Goal: Information Seeking & Learning: Learn about a topic

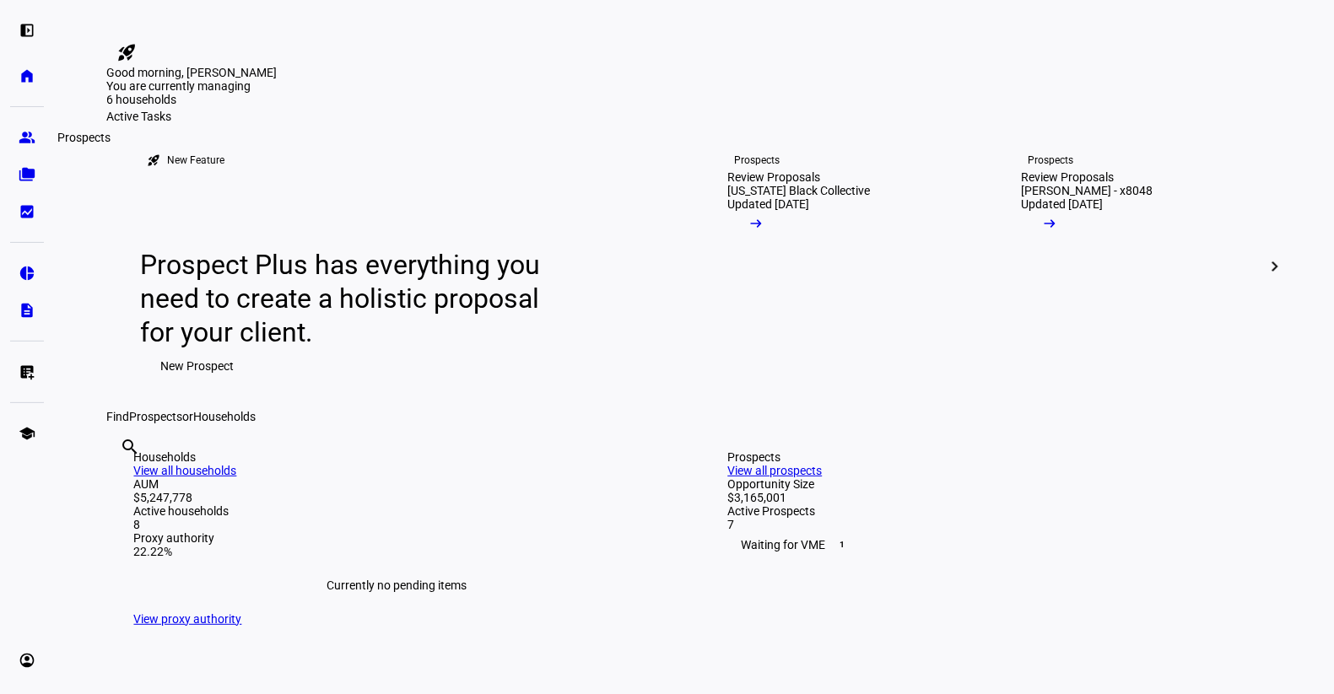
click at [24, 135] on eth-mat-symbol "group" at bounding box center [27, 137] width 17 height 17
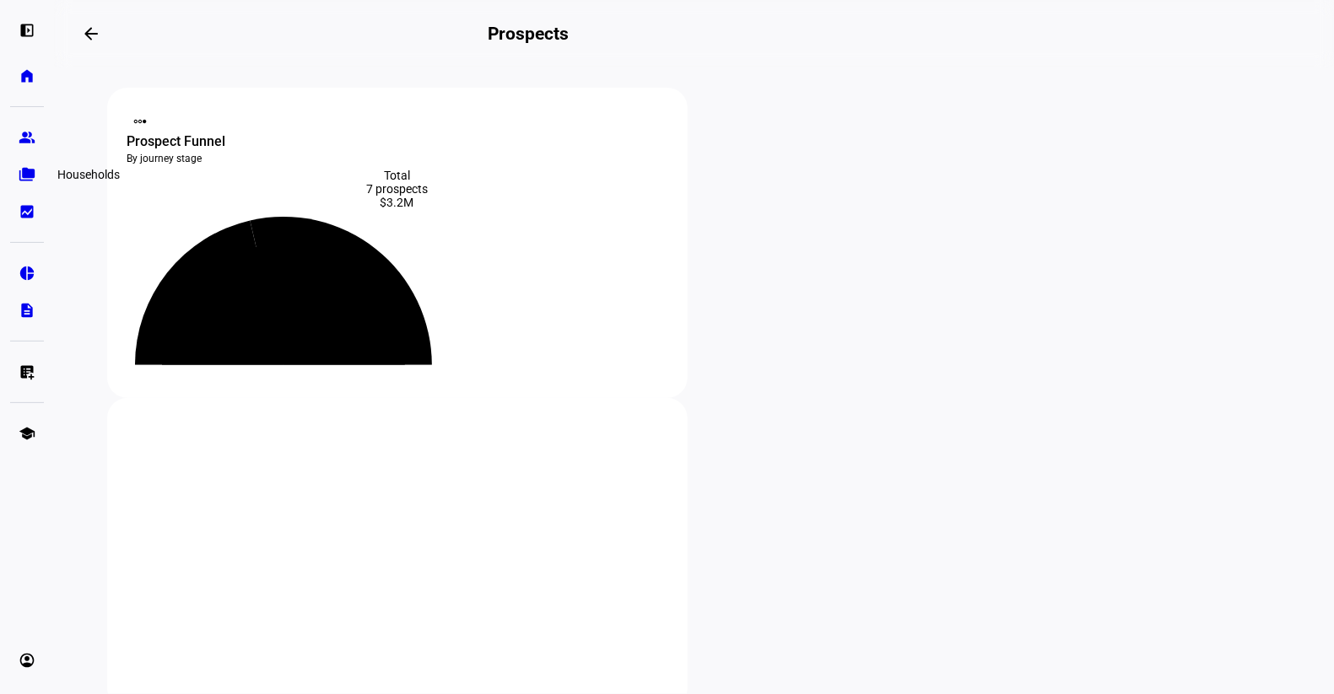
click at [25, 165] on link "folder_copy Households" at bounding box center [27, 175] width 34 height 34
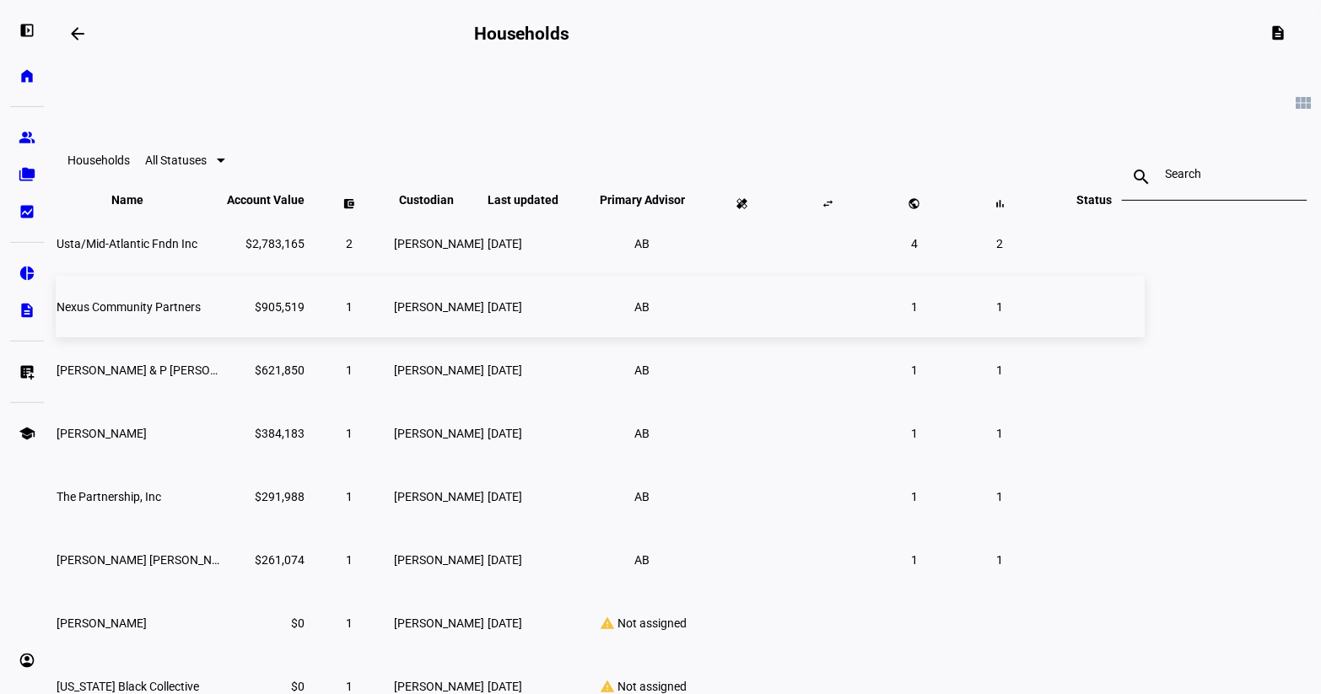
click at [201, 314] on span "Nexus Community Partners" at bounding box center [129, 306] width 144 height 13
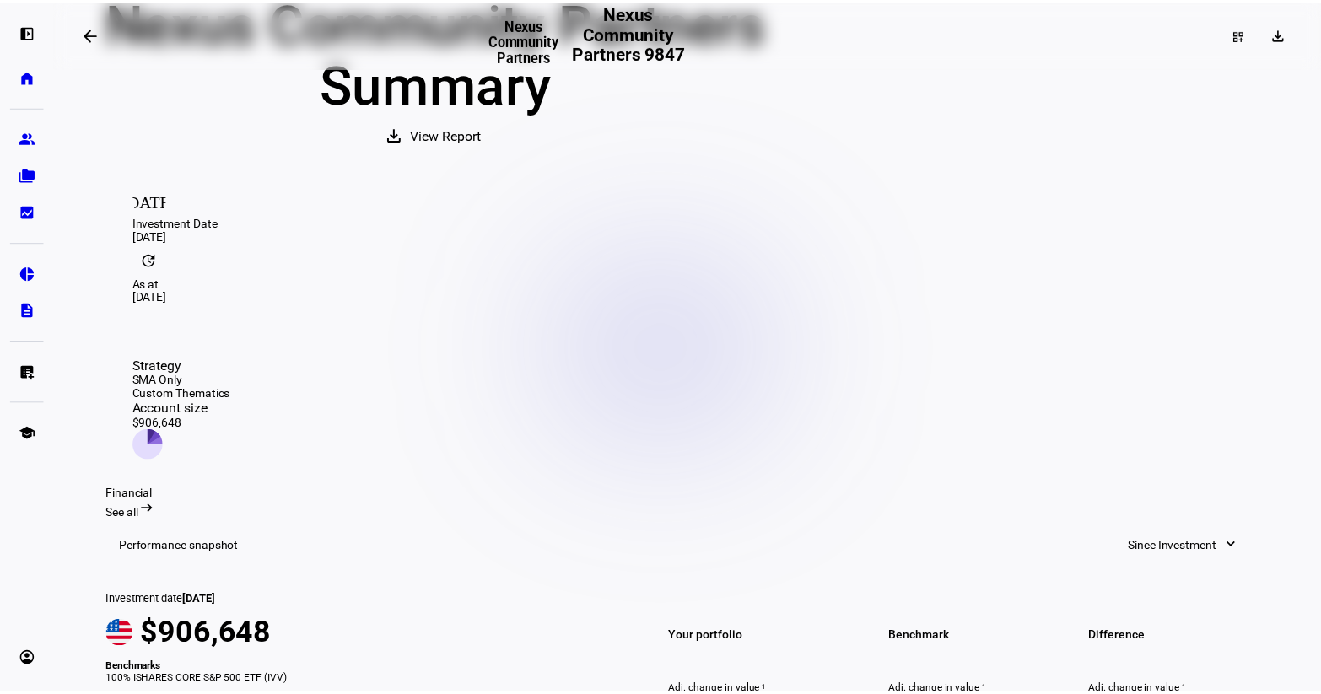
scroll to position [143, 0]
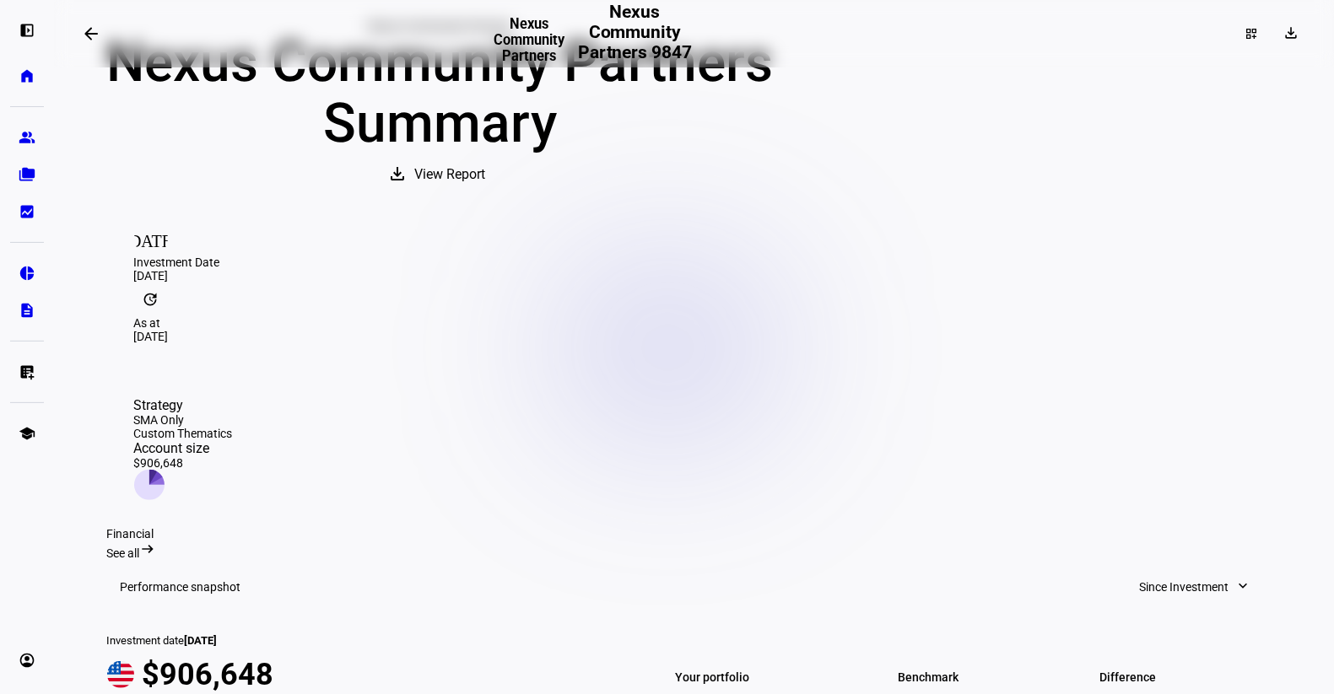
click at [486, 195] on span "View Report" at bounding box center [450, 174] width 71 height 40
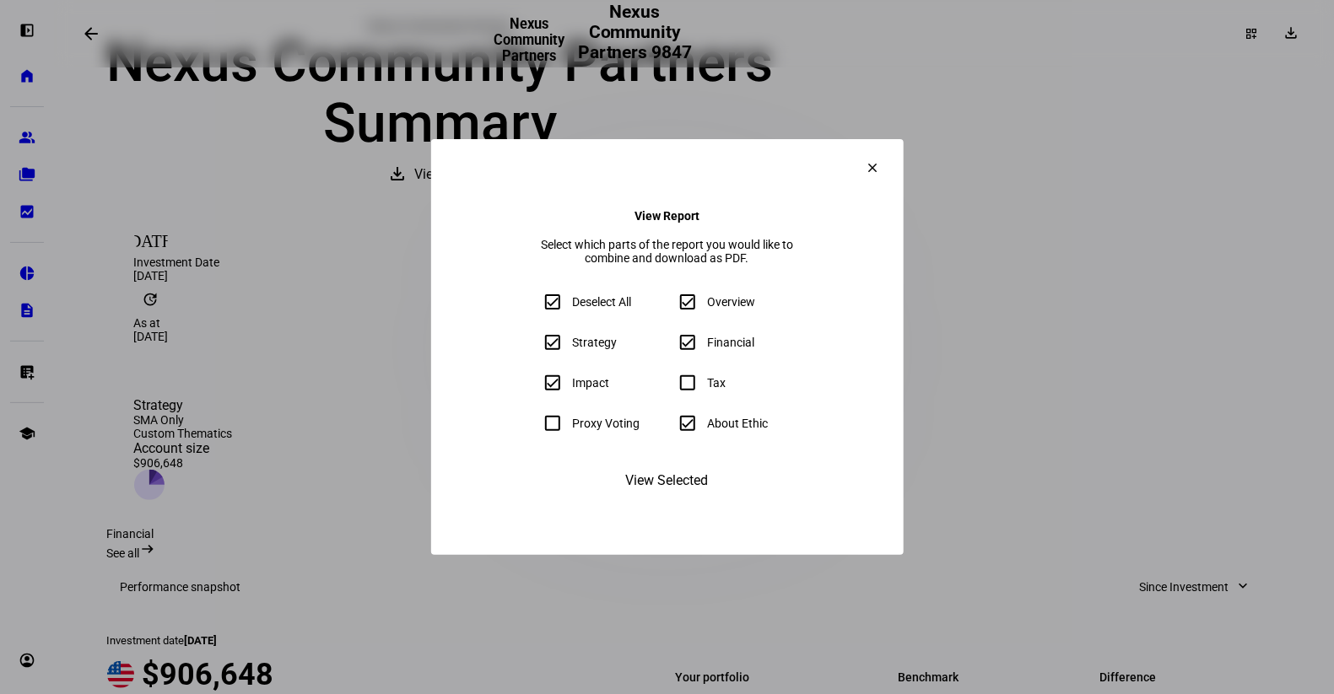
click at [651, 501] on span "View Selected" at bounding box center [667, 481] width 83 height 40
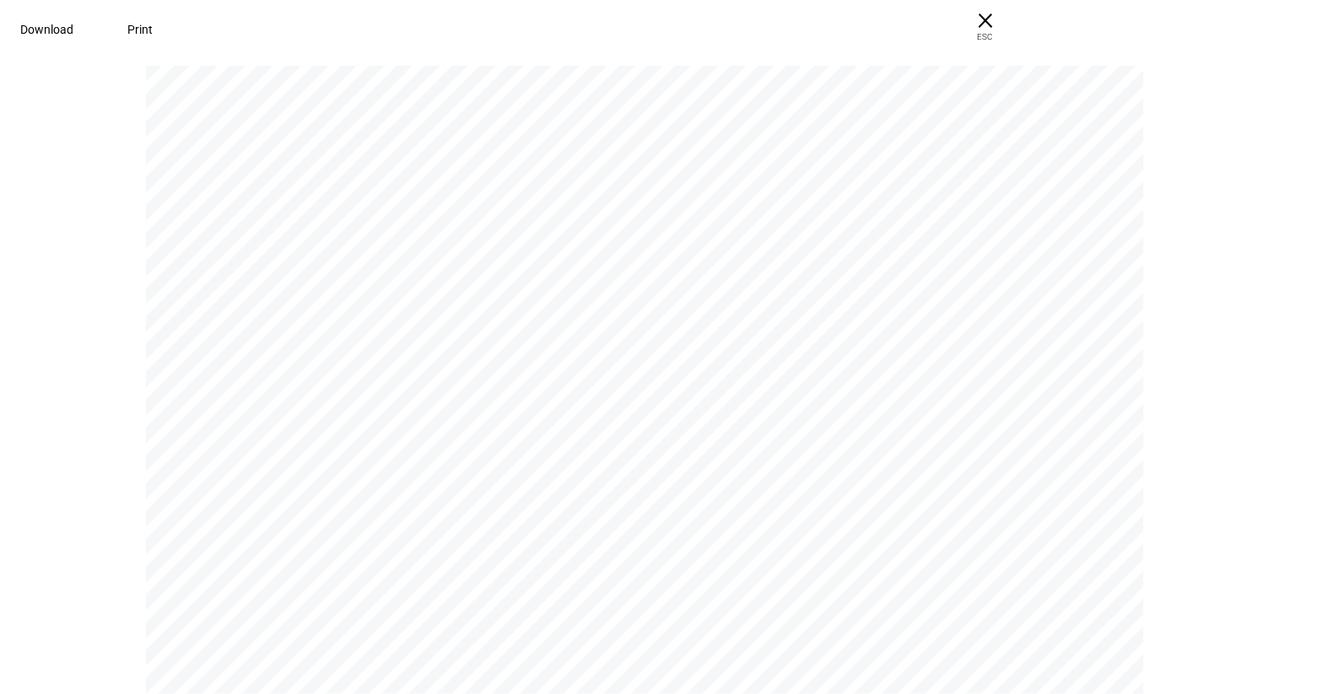
click at [1028, 189] on div "Sustainability Measure the impact of your investments. Pillar visualization Exp…" at bounding box center [652, 373] width 1012 height 1312
click at [1012, 17] on span "× ESC" at bounding box center [985, 27] width 54 height 54
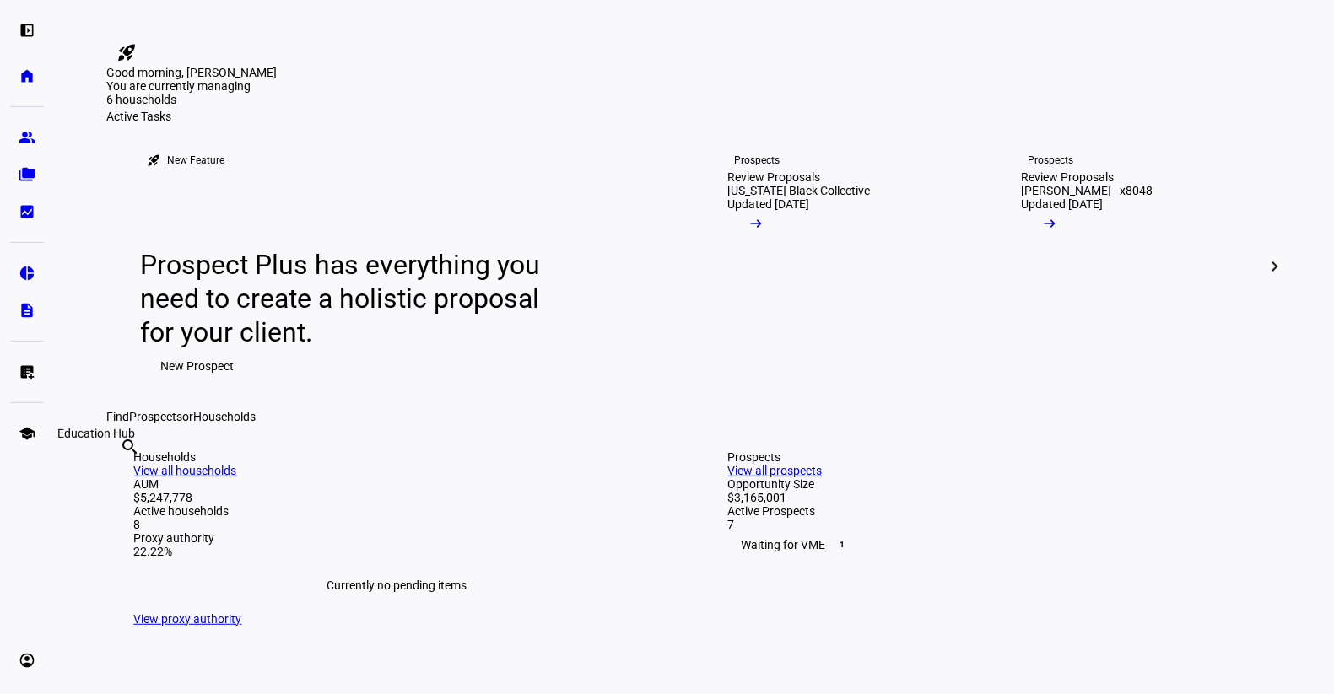
click at [20, 434] on eth-mat-symbol "school" at bounding box center [27, 433] width 17 height 17
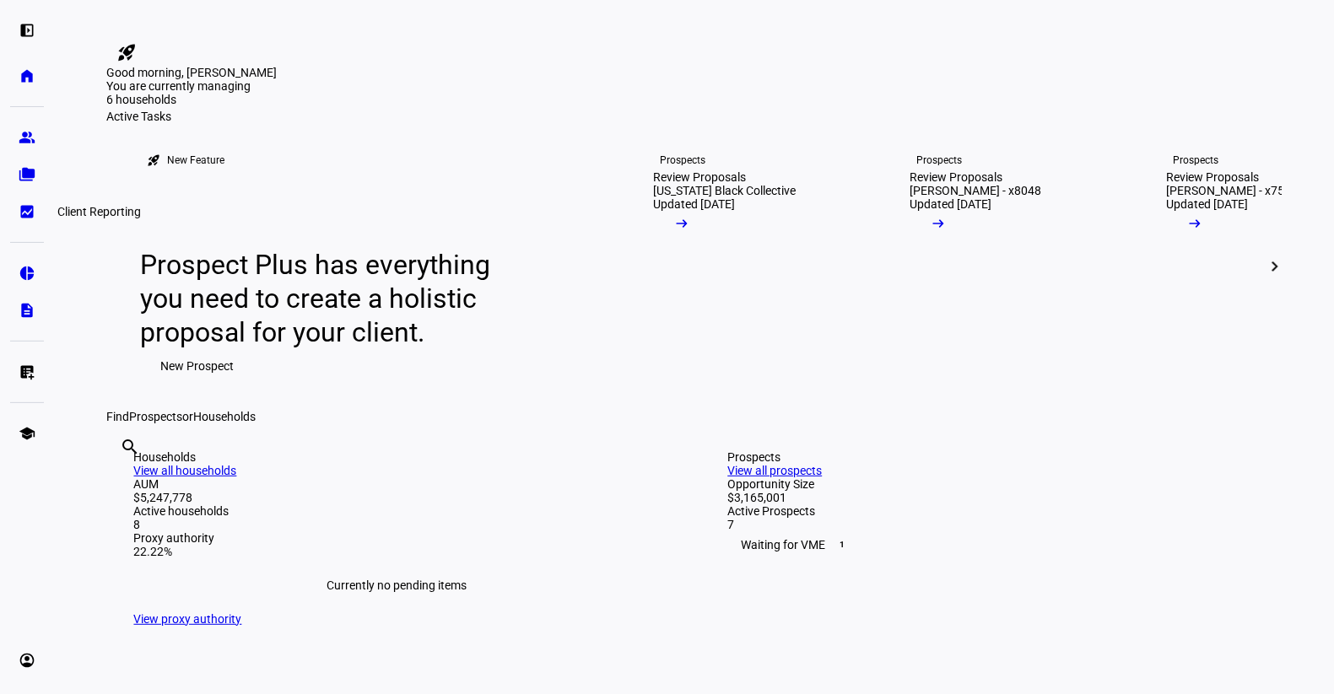
click at [27, 212] on eth-mat-symbol "bid_landscape" at bounding box center [27, 211] width 17 height 17
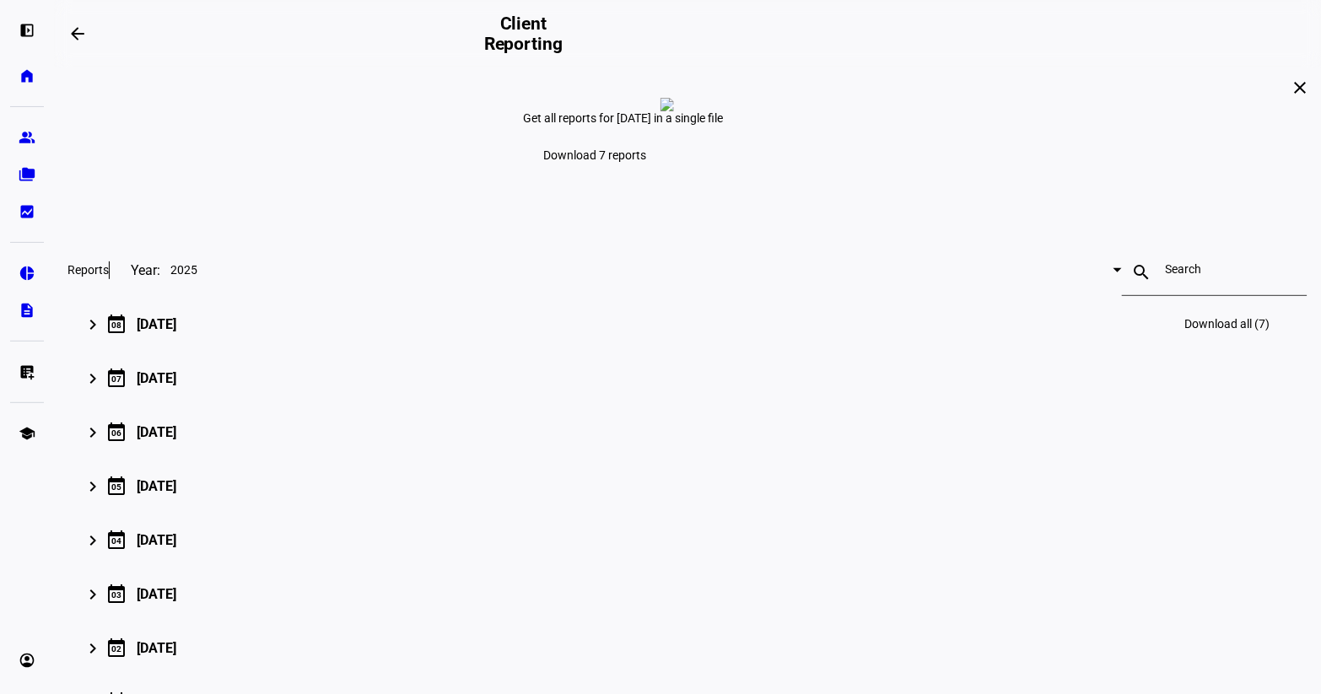
click at [127, 334] on mat-icon "calendar_today" at bounding box center [116, 324] width 20 height 20
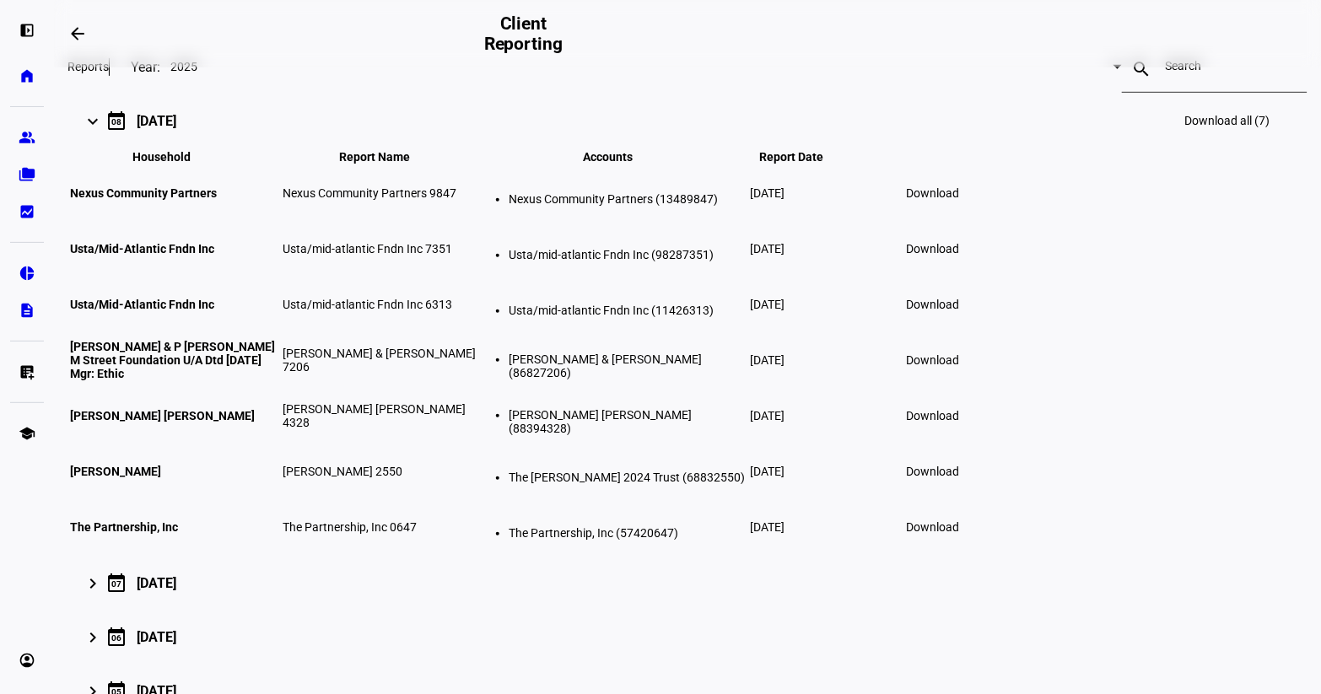
scroll to position [252, 0]
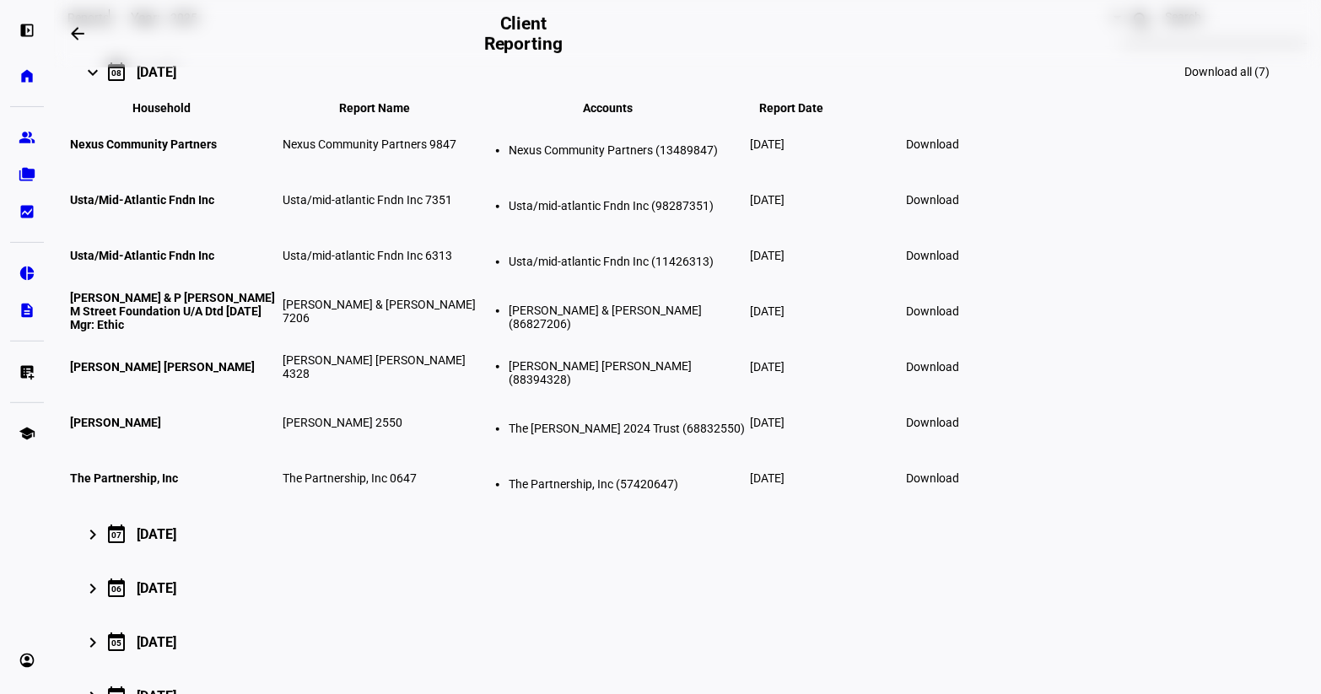
click at [959, 151] on span "Download" at bounding box center [932, 144] width 53 height 13
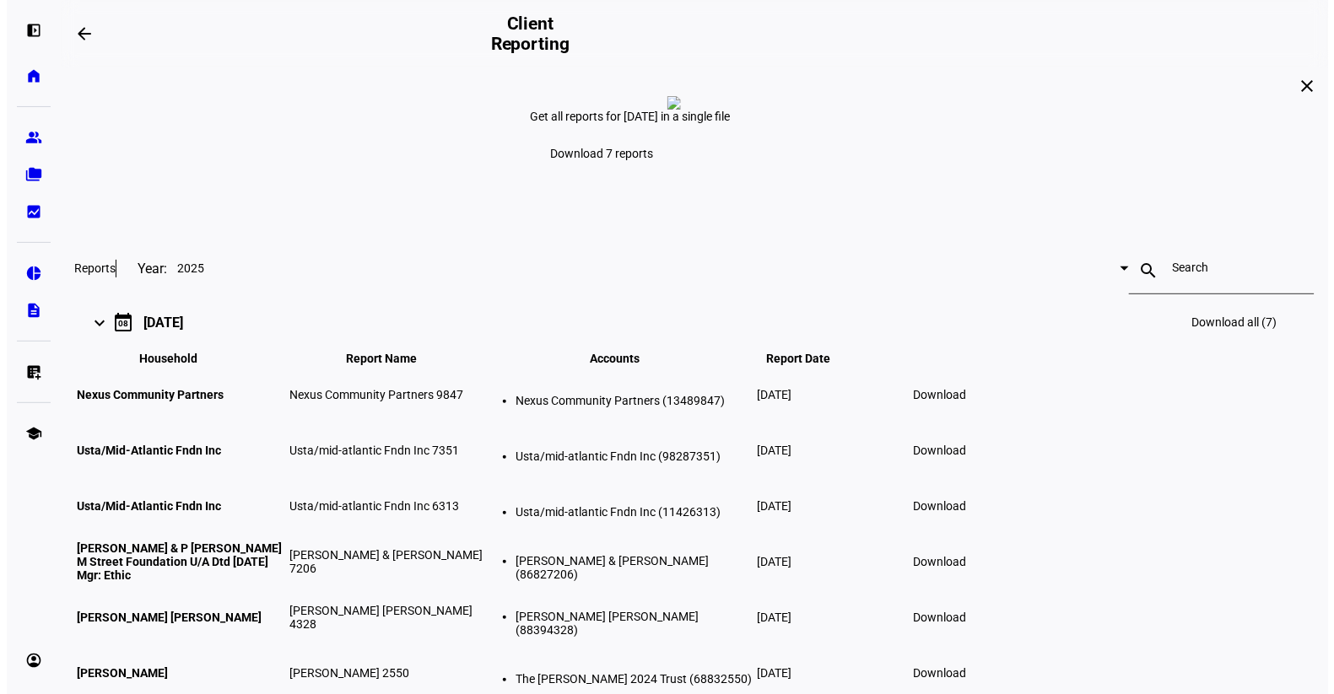
scroll to position [0, 0]
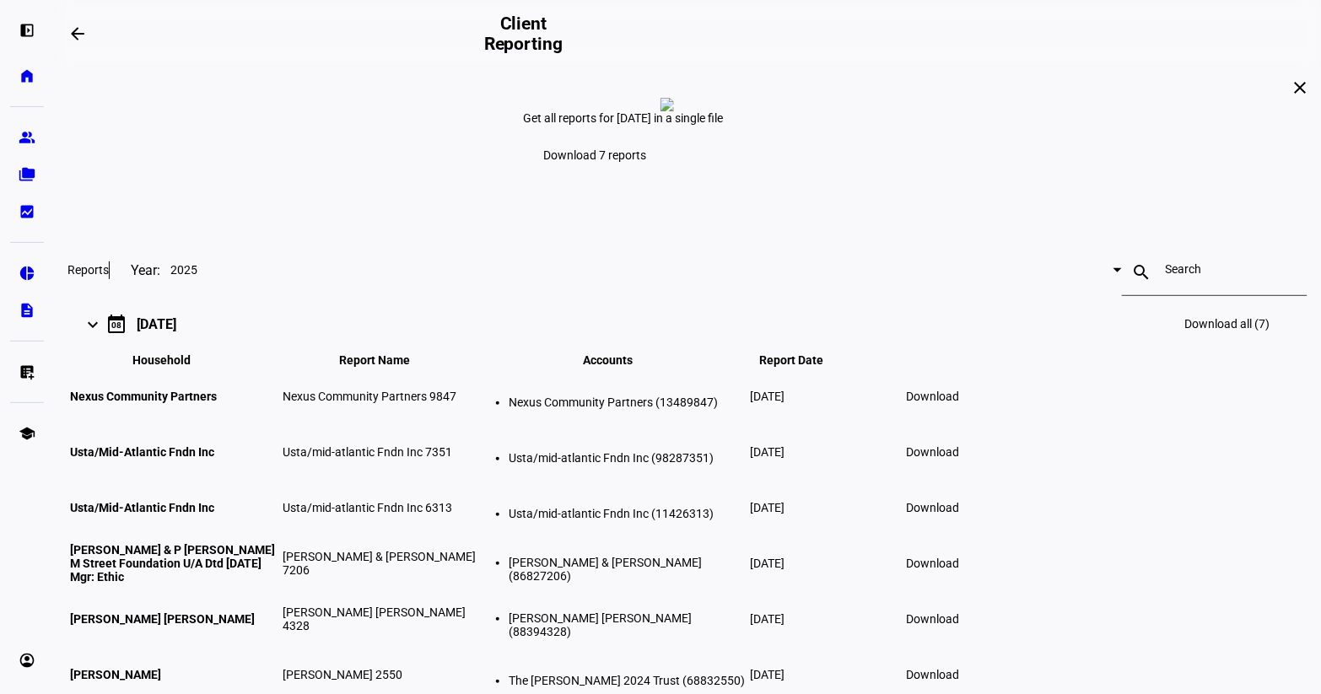
click at [24, 270] on eth-mat-symbol "pie_chart" at bounding box center [27, 273] width 17 height 17
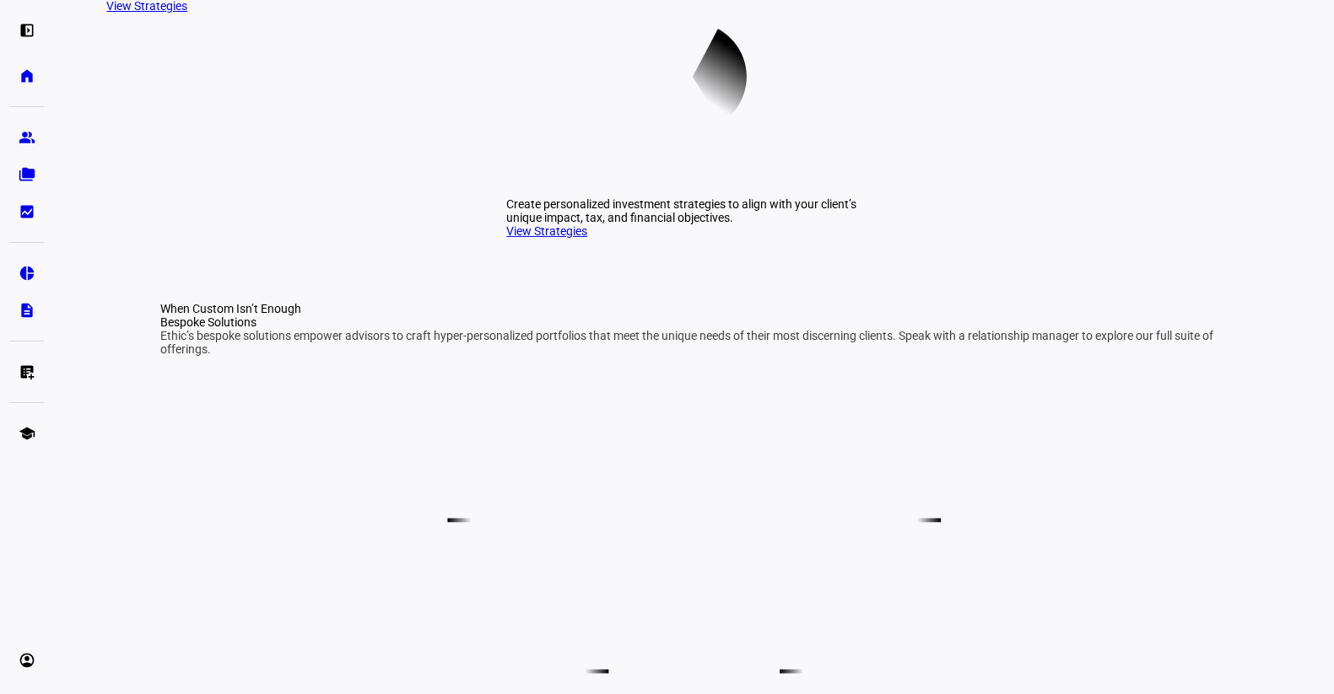
scroll to position [674, 0]
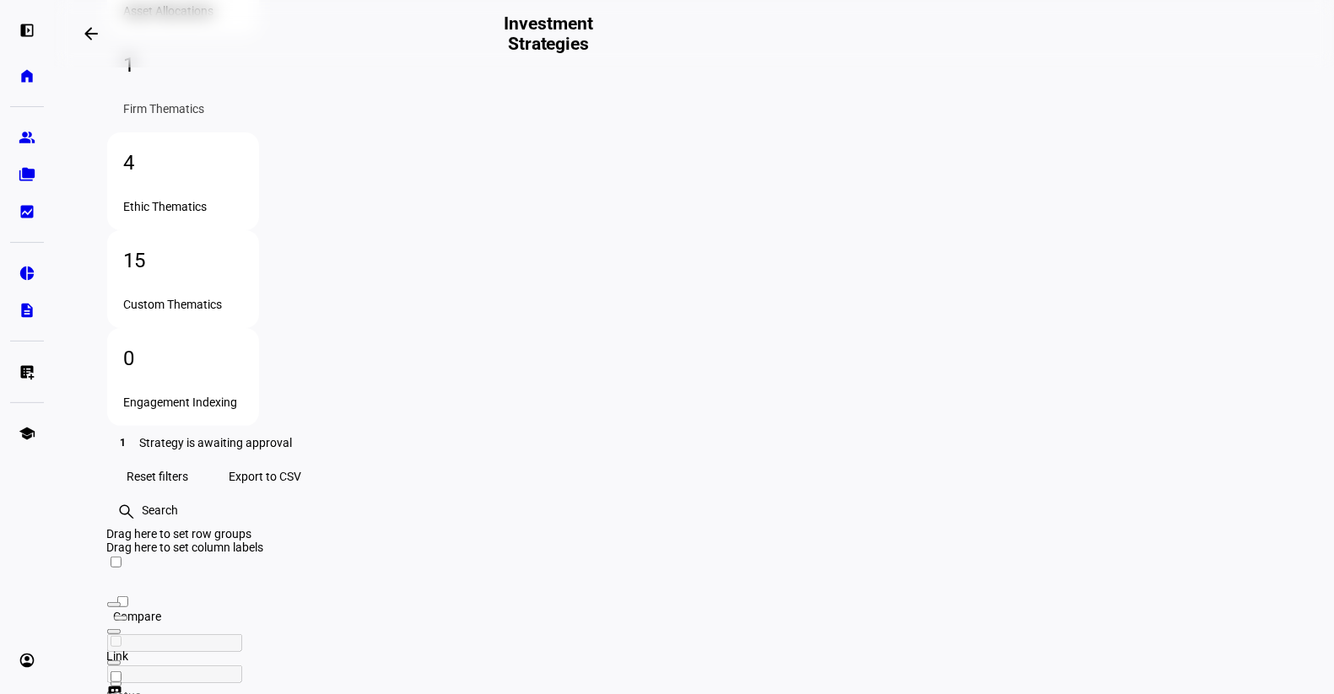
scroll to position [265, 0]
click at [20, 432] on eth-mat-symbol "school" at bounding box center [27, 433] width 17 height 17
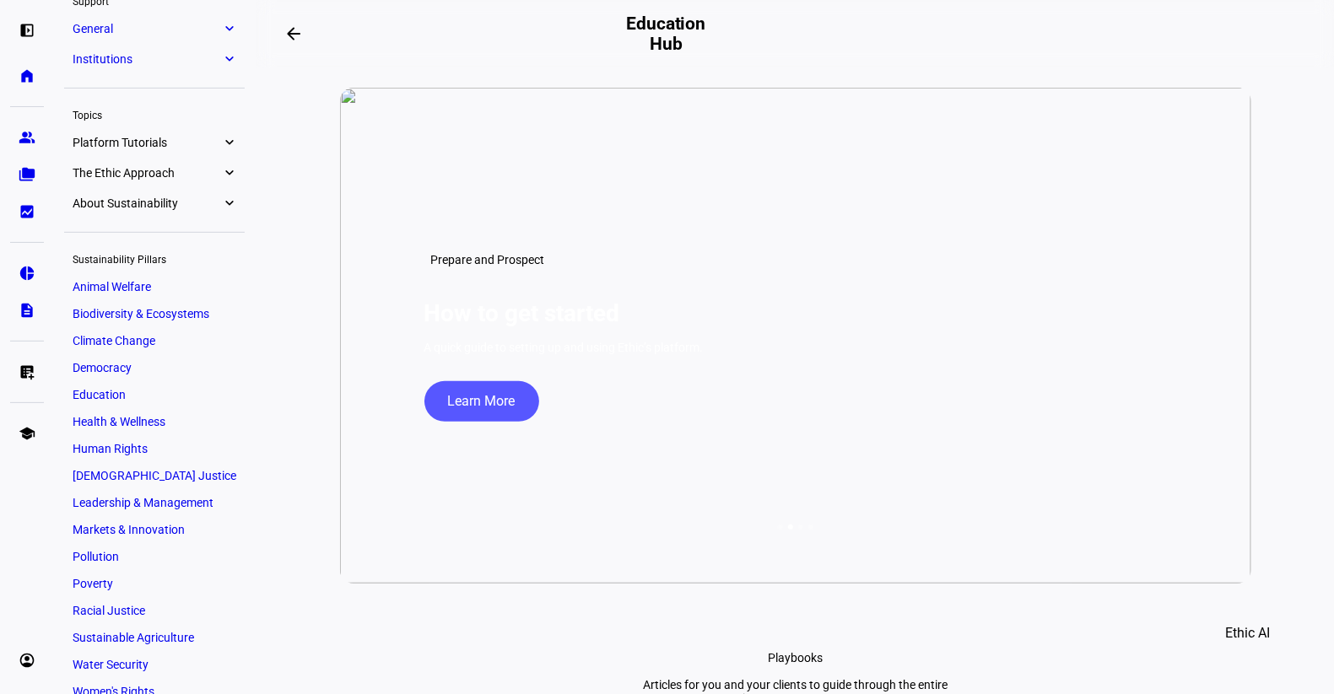
scroll to position [252, 0]
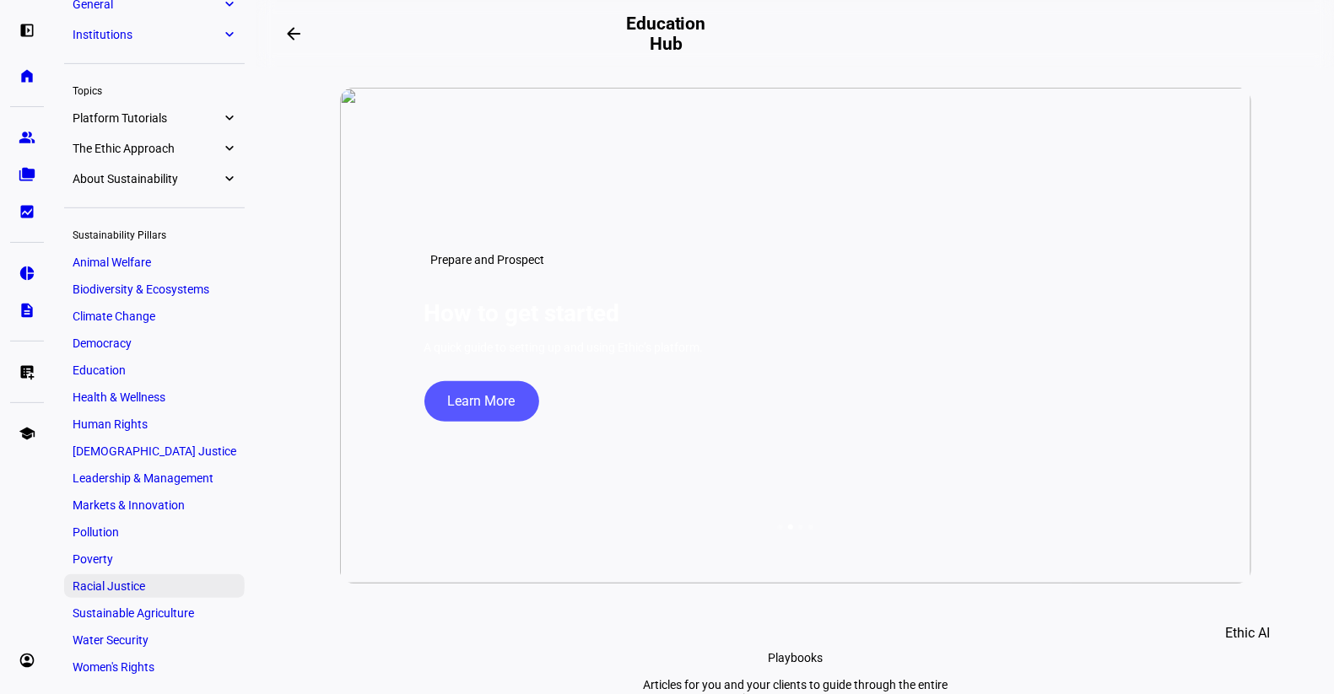
click at [105, 590] on span "Racial Justice" at bounding box center [109, 586] width 73 height 13
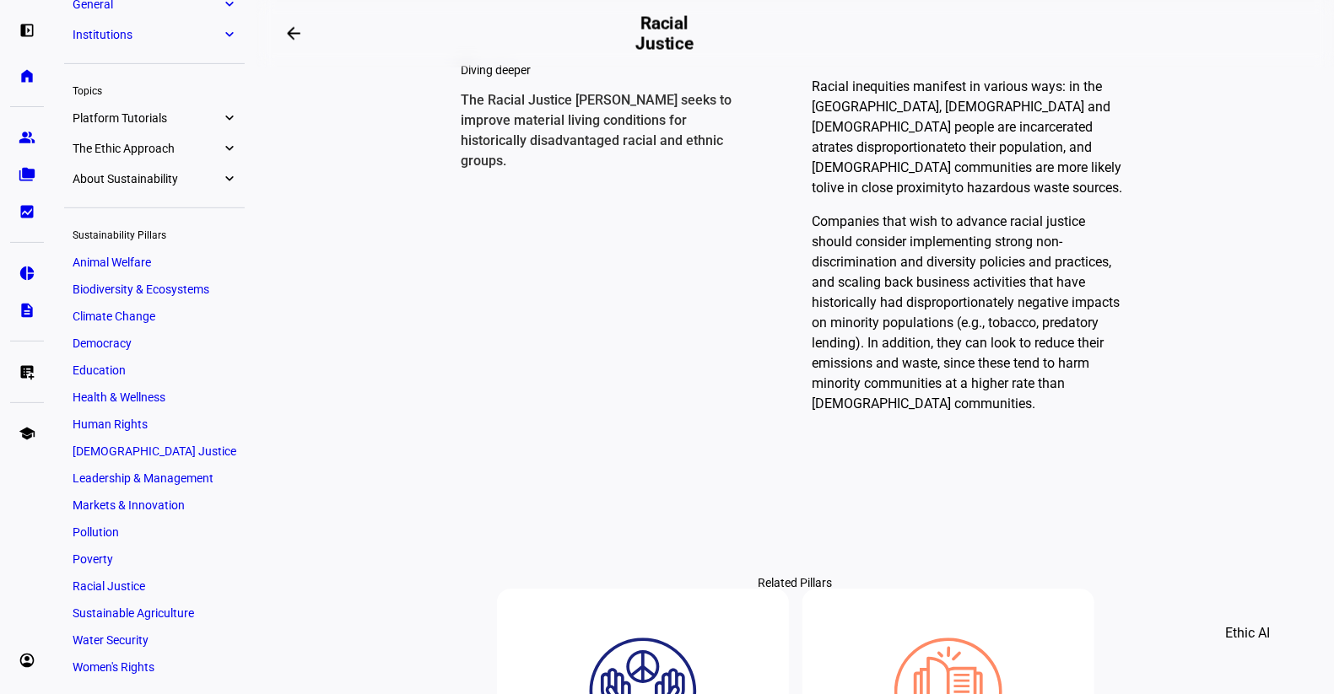
scroll to position [1265, 0]
